Goal: Contribute content: Contribute content

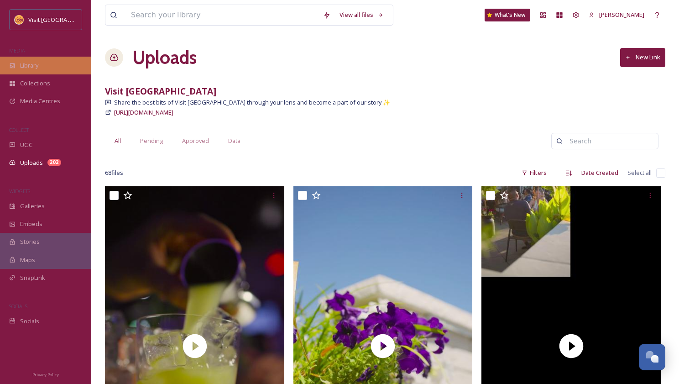
click at [31, 62] on span "Library" at bounding box center [29, 65] width 18 height 9
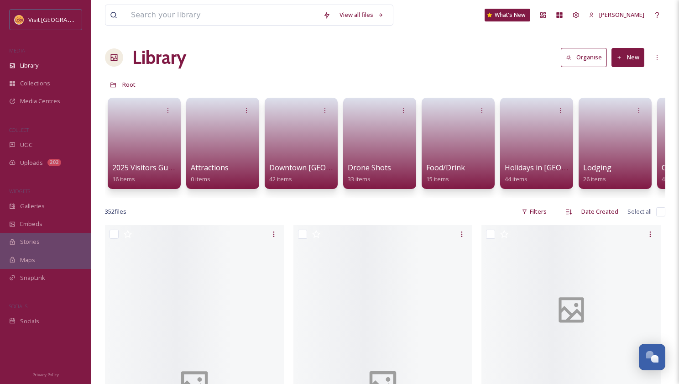
click at [638, 56] on button "New" at bounding box center [627, 57] width 33 height 19
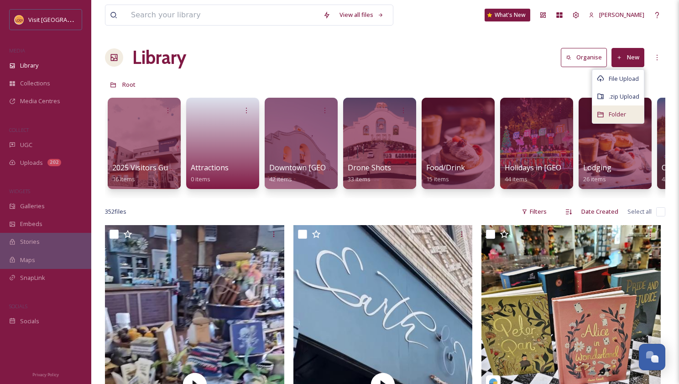
click at [616, 114] on span "Folder" at bounding box center [617, 114] width 17 height 9
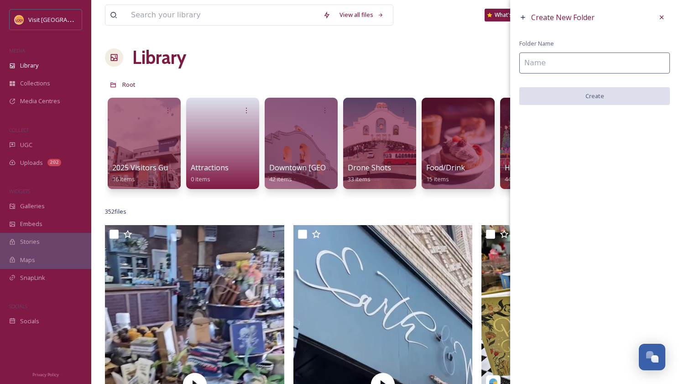
click at [561, 59] on input at bounding box center [594, 62] width 151 height 21
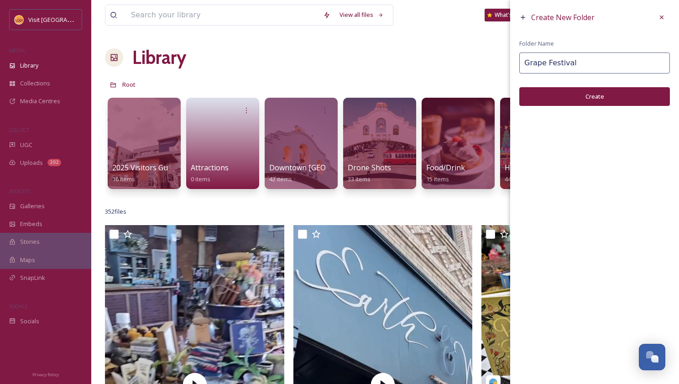
type input "Grape Festival"
click at [591, 98] on button "Create" at bounding box center [594, 96] width 151 height 19
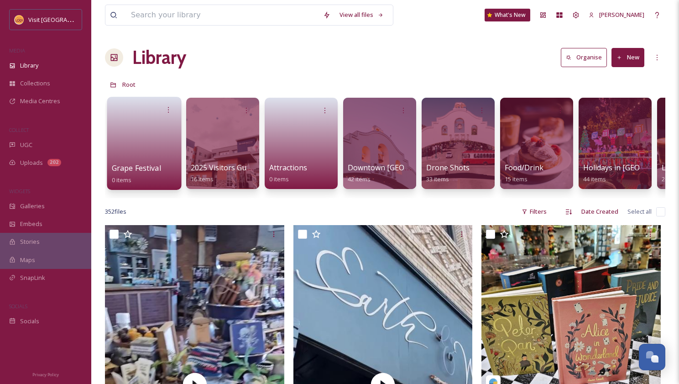
click at [135, 133] on link at bounding box center [144, 140] width 65 height 44
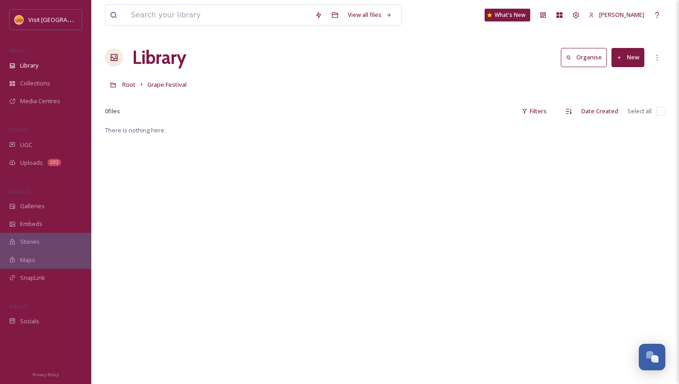
click at [633, 61] on button "New" at bounding box center [627, 57] width 33 height 19
click at [630, 76] on span "File Upload" at bounding box center [624, 78] width 30 height 9
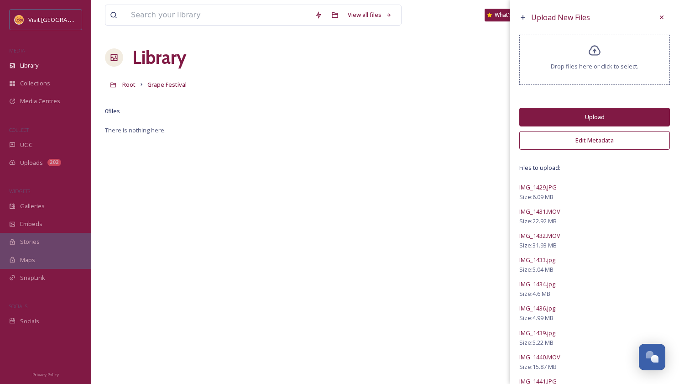
click at [590, 137] on button "Edit Metadata" at bounding box center [594, 140] width 151 height 19
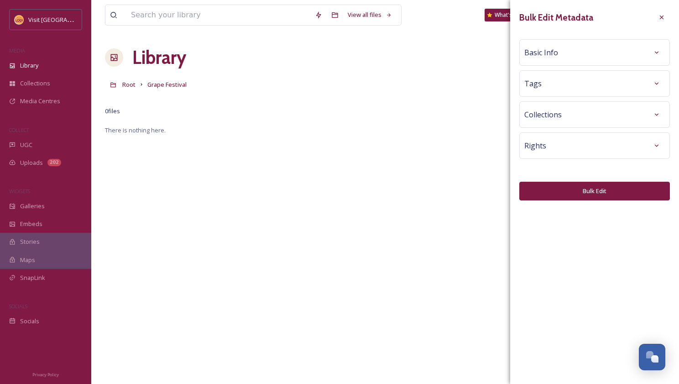
click at [572, 52] on div "Basic Info" at bounding box center [594, 52] width 141 height 16
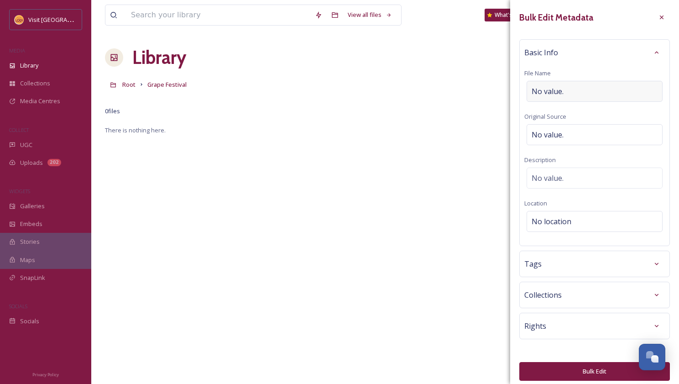
click at [562, 94] on span "No value." at bounding box center [547, 91] width 32 height 11
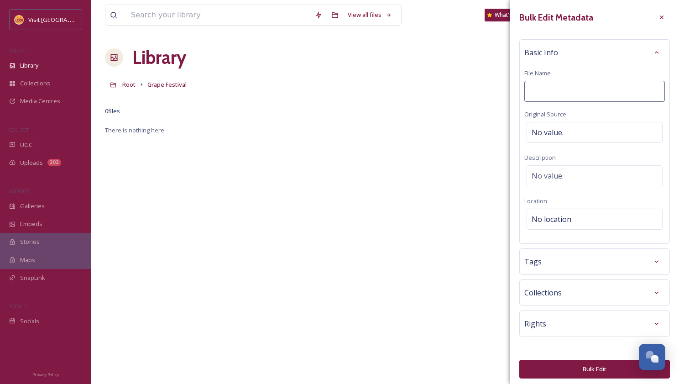
click at [562, 94] on input at bounding box center [594, 91] width 141 height 21
type input "G"
type input "R"
type input "Grape Festival 2025"
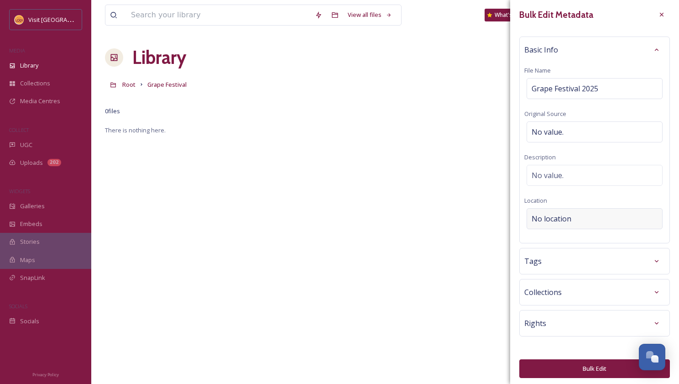
click at [574, 219] on div "No location" at bounding box center [594, 218] width 136 height 21
click at [574, 219] on input at bounding box center [594, 218] width 135 height 20
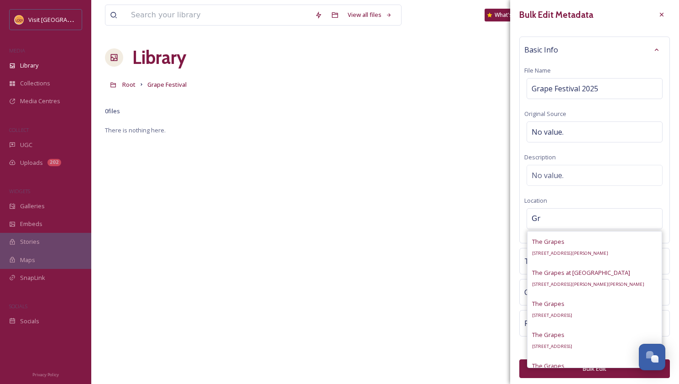
type input "G"
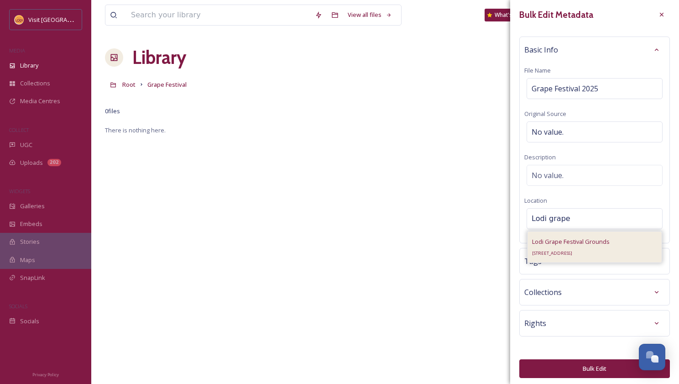
type input "Lodi grape"
click at [583, 243] on span "Lodi Grape Festival Grounds" at bounding box center [571, 241] width 78 height 8
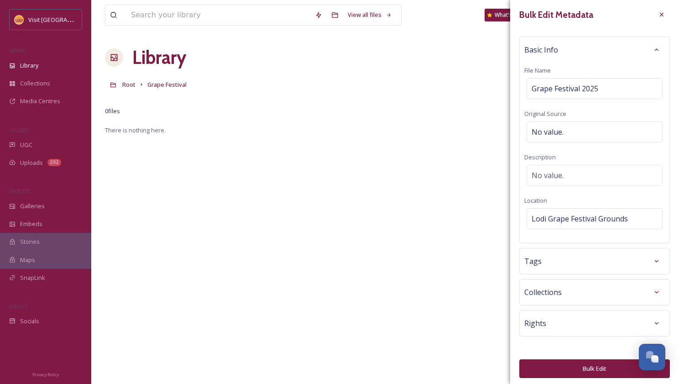
scroll to position [5, 0]
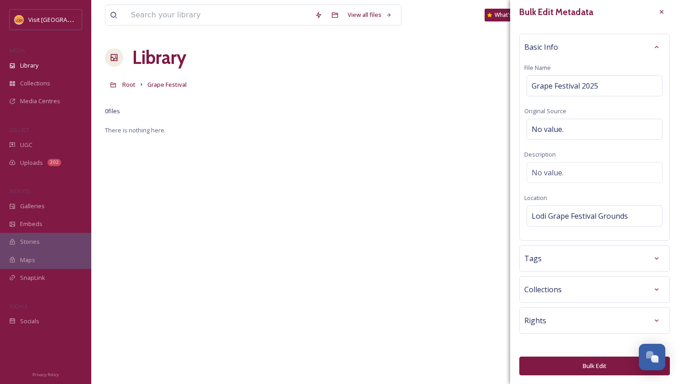
click at [566, 316] on div "Rights" at bounding box center [594, 320] width 141 height 16
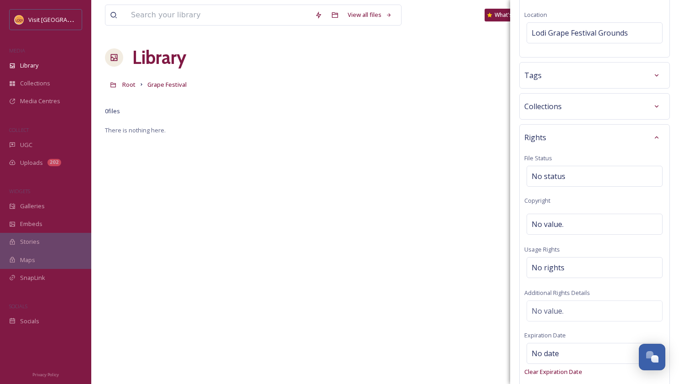
scroll to position [224, 0]
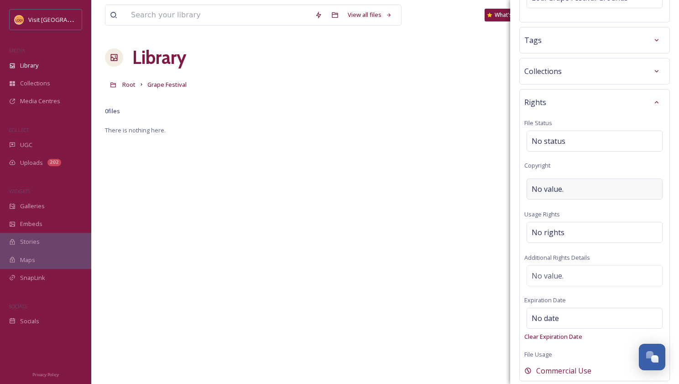
click at [563, 183] on div "No value." at bounding box center [594, 188] width 136 height 21
type input "Visit [GEOGRAPHIC_DATA]"
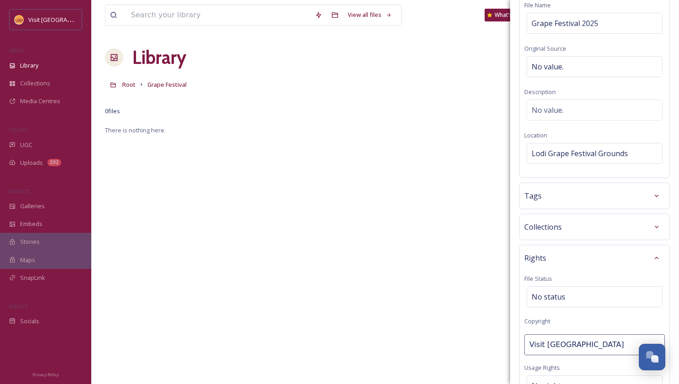
scroll to position [70, 0]
click at [575, 223] on div "Collections" at bounding box center [594, 225] width 141 height 16
click at [579, 195] on div "Tags" at bounding box center [594, 194] width 141 height 16
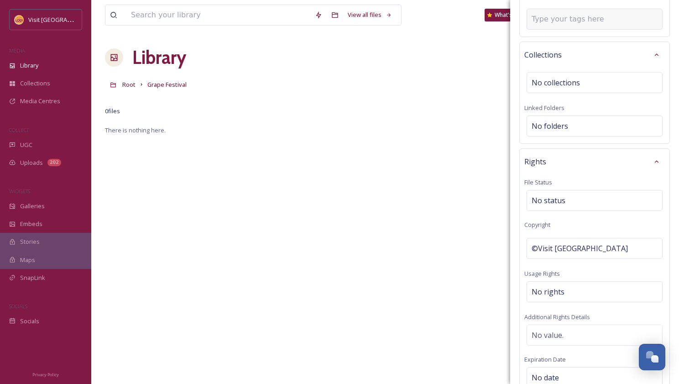
scroll to position [379, 0]
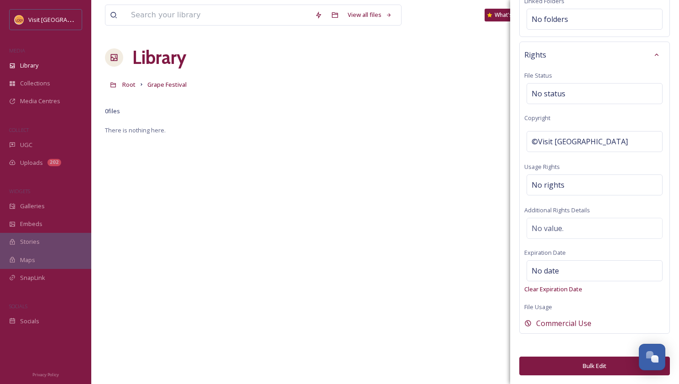
click at [593, 367] on button "Bulk Edit" at bounding box center [594, 365] width 151 height 19
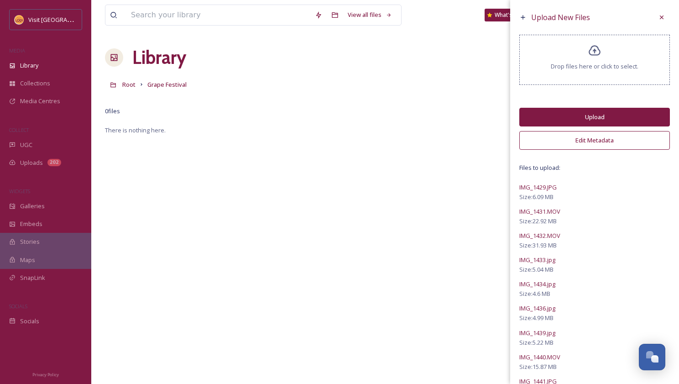
click at [590, 115] on button "Upload" at bounding box center [594, 117] width 151 height 19
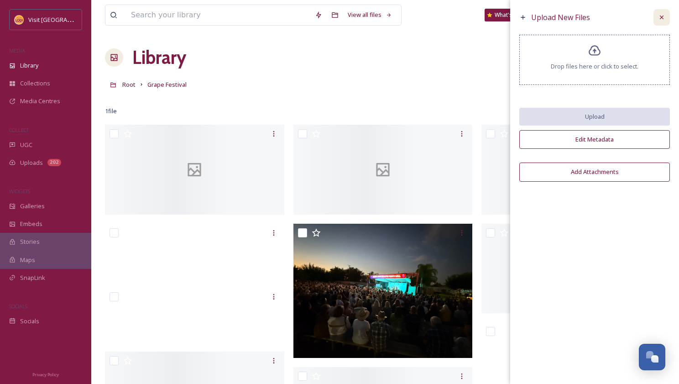
click at [660, 17] on icon at bounding box center [661, 17] width 7 height 7
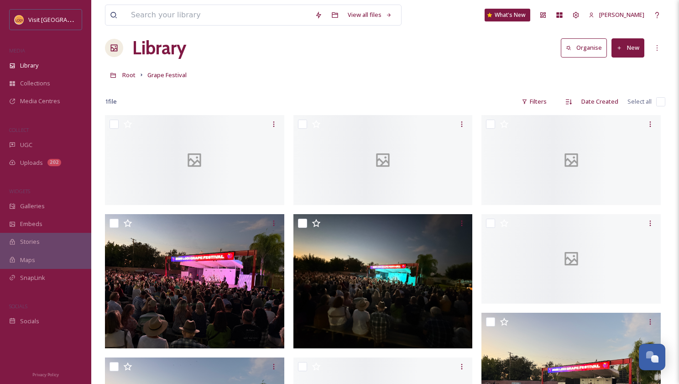
scroll to position [0, 0]
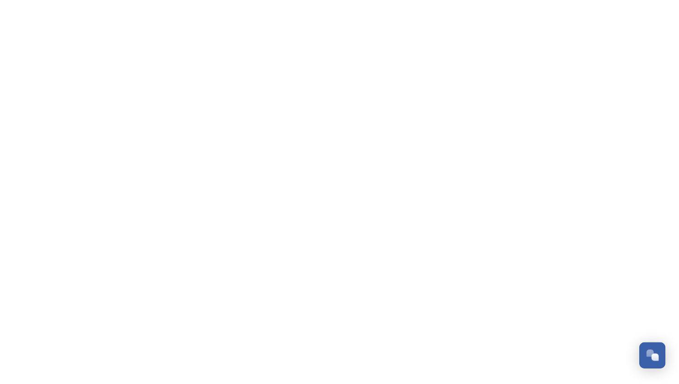
scroll to position [127, 0]
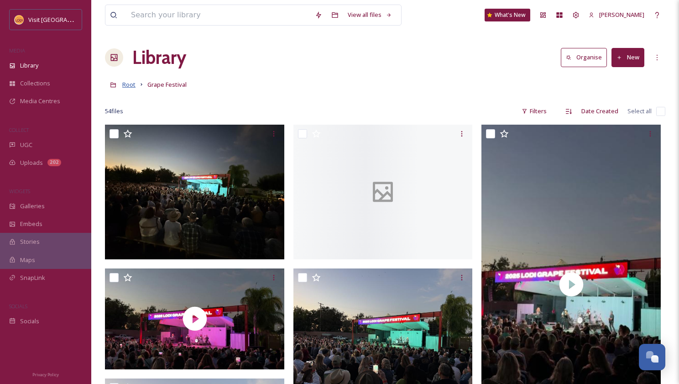
click at [128, 82] on span "Root" at bounding box center [128, 84] width 13 height 8
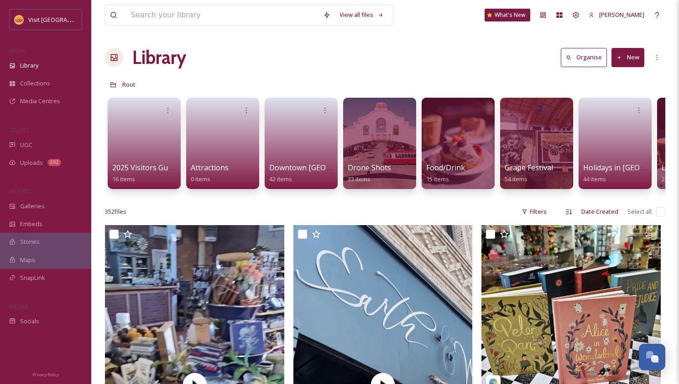
click at [629, 60] on button "New" at bounding box center [627, 57] width 33 height 19
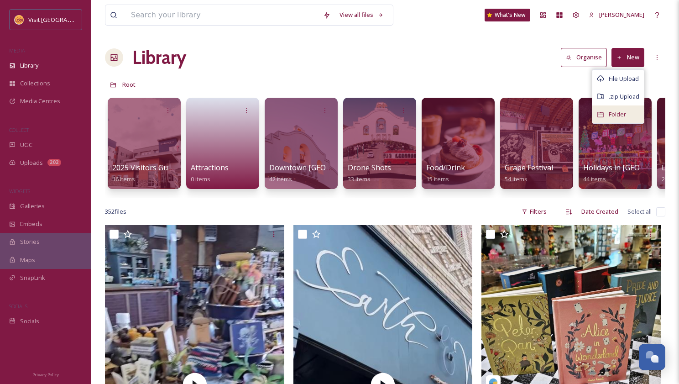
click at [618, 114] on span "Folder" at bounding box center [617, 114] width 17 height 9
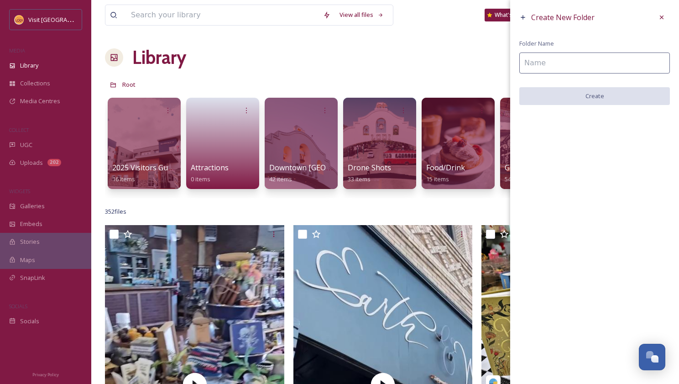
click at [554, 59] on input at bounding box center [594, 62] width 151 height 21
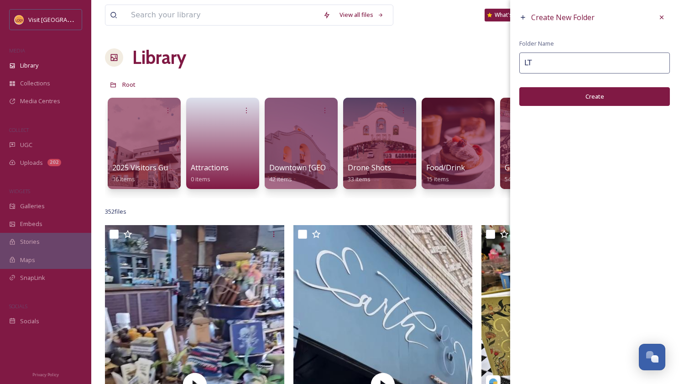
type input "L"
type input "T"
type input "Lodi Tourism Ambassadors"
click at [592, 97] on button "Create" at bounding box center [594, 96] width 151 height 19
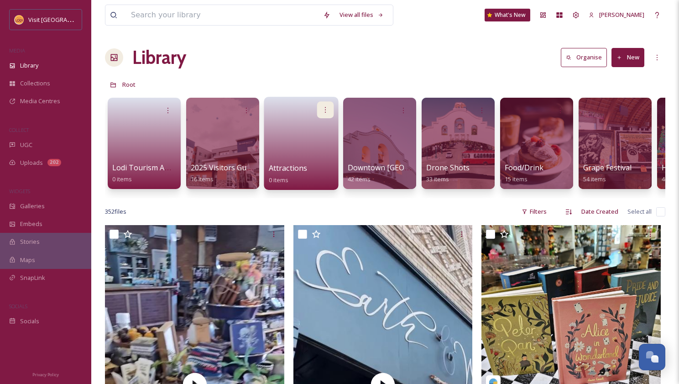
click at [322, 112] on icon at bounding box center [325, 109] width 7 height 7
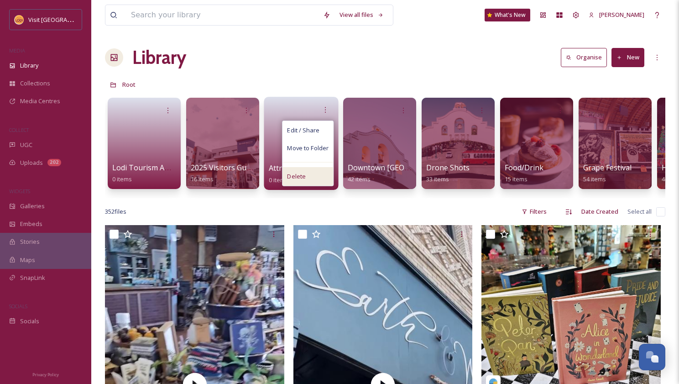
click at [299, 175] on span "Delete" at bounding box center [296, 176] width 19 height 9
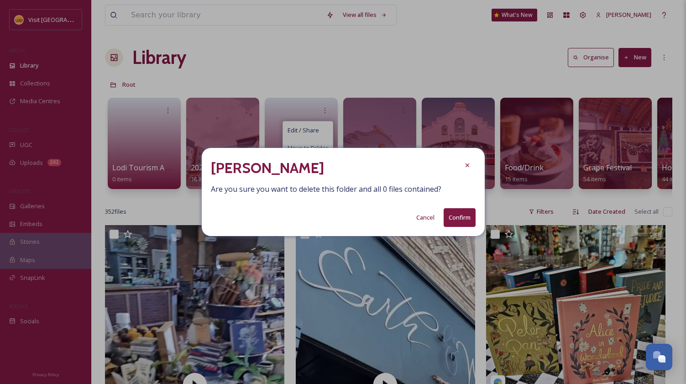
click at [458, 218] on button "Confirm" at bounding box center [459, 217] width 32 height 19
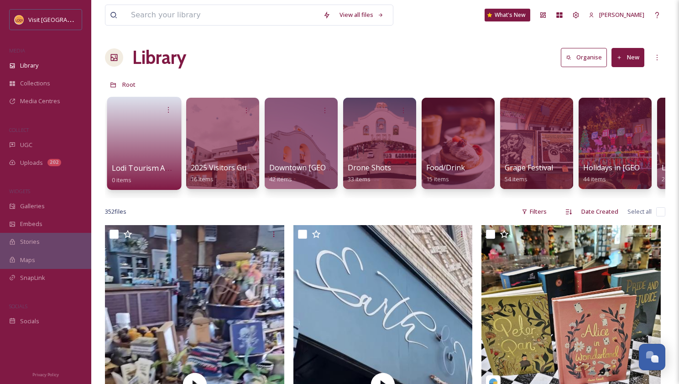
click at [146, 132] on link at bounding box center [144, 140] width 65 height 44
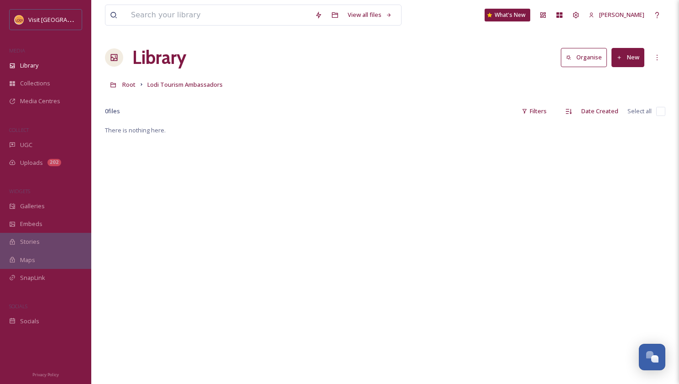
click at [628, 55] on button "New" at bounding box center [627, 57] width 33 height 19
click at [606, 79] on div "File Upload" at bounding box center [618, 79] width 52 height 18
click at [335, 40] on div "View all files What's New [PERSON_NAME] Library Organise New Root Lodi Tourism …" at bounding box center [385, 254] width 588 height 508
click at [627, 59] on button "New" at bounding box center [627, 57] width 33 height 19
click at [612, 76] on span "File Upload" at bounding box center [624, 78] width 30 height 9
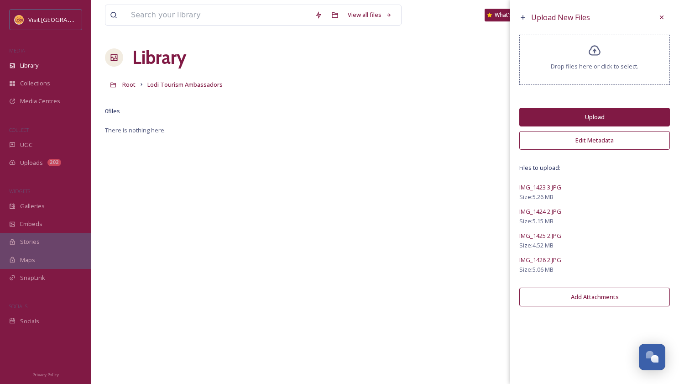
click at [592, 139] on button "Edit Metadata" at bounding box center [594, 140] width 151 height 19
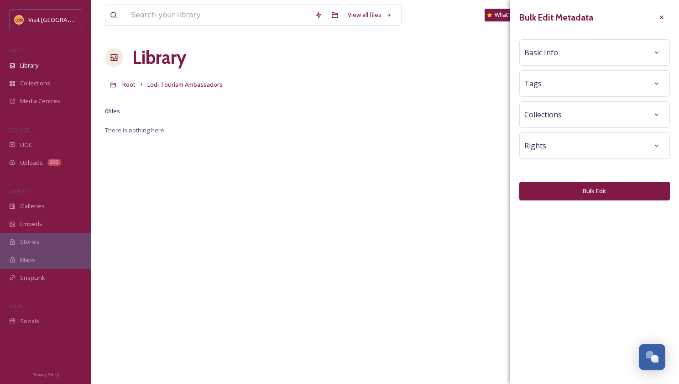
click at [551, 57] on span "Basic Info" at bounding box center [541, 52] width 34 height 11
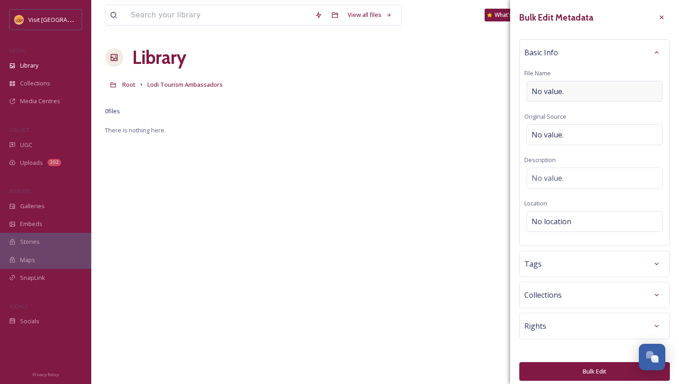
click at [547, 87] on span "No value." at bounding box center [547, 91] width 32 height 11
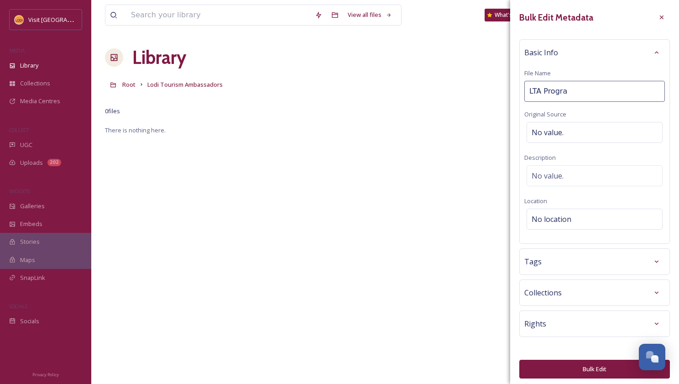
type input "LTA Program"
click at [550, 171] on div "No value." at bounding box center [594, 175] width 136 height 21
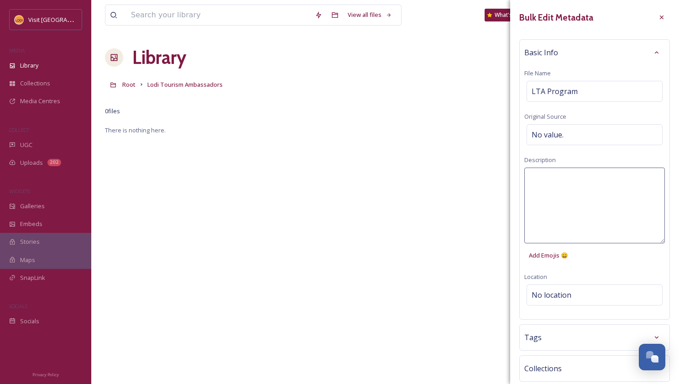
click at [550, 171] on textarea at bounding box center [594, 205] width 141 height 76
type textarea "LTA Mixer [DATE]"
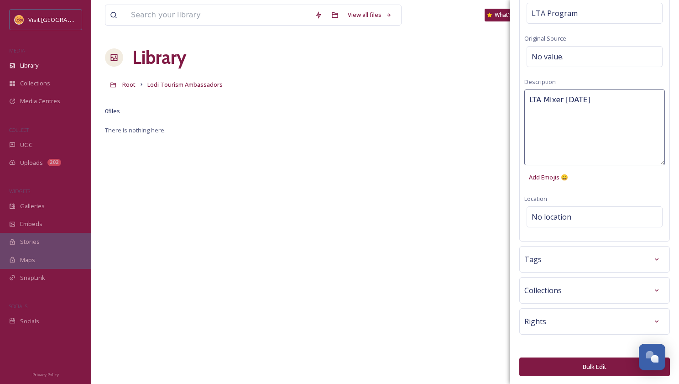
click at [559, 310] on div "Rights" at bounding box center [594, 321] width 151 height 26
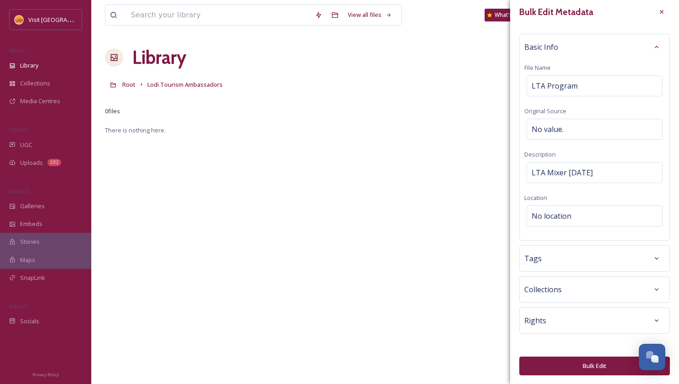
click at [558, 317] on div "Rights" at bounding box center [594, 320] width 141 height 16
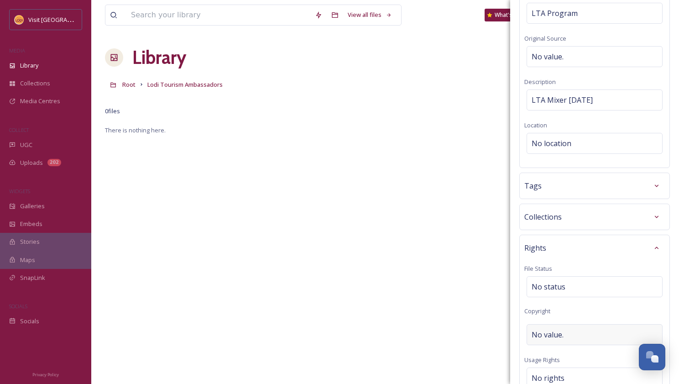
click at [564, 333] on div "No value." at bounding box center [594, 334] width 136 height 21
type input "Visit [GEOGRAPHIC_DATA]"
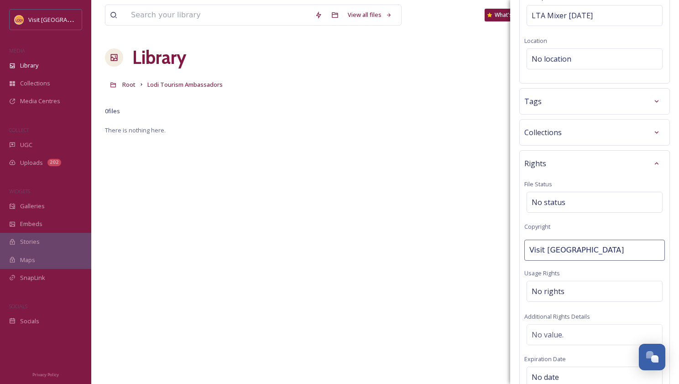
scroll to position [268, 0]
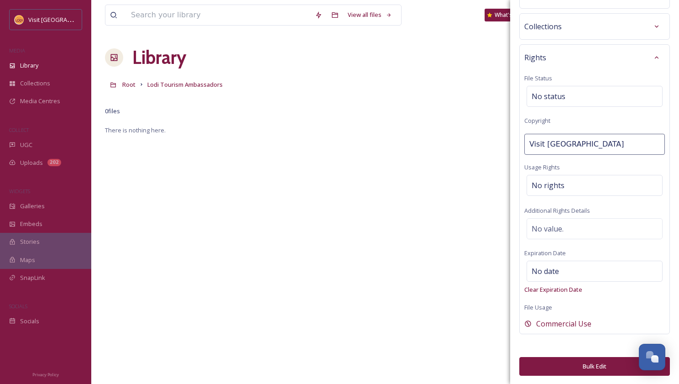
click at [590, 367] on button "Bulk Edit" at bounding box center [594, 366] width 151 height 19
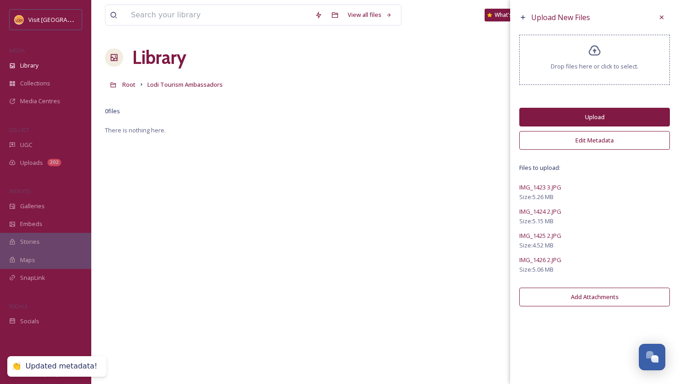
click at [590, 117] on button "Upload" at bounding box center [594, 117] width 151 height 19
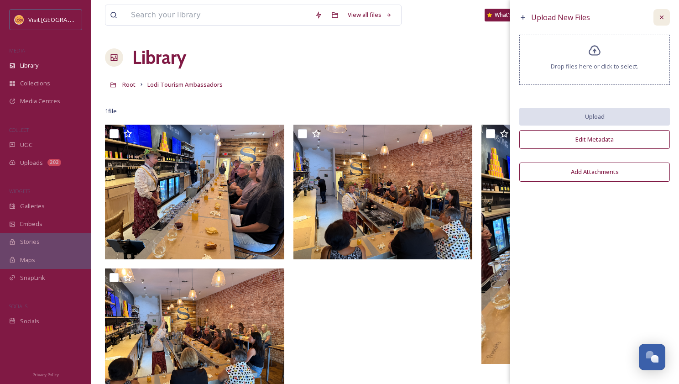
click at [661, 16] on icon at bounding box center [661, 17] width 7 height 7
